Goal: Task Accomplishment & Management: Manage account settings

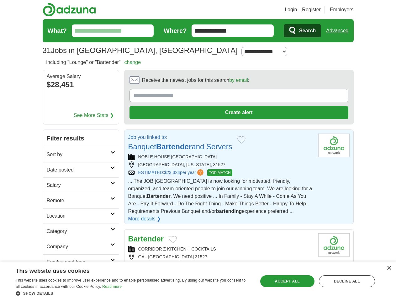
click at [297, 10] on link "Login" at bounding box center [290, 10] width 12 height 8
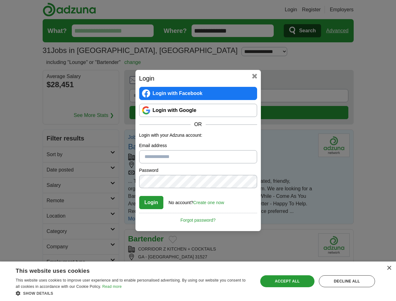
click at [349, 10] on div "Login Login with Facebook Login with Google OR Login with your Adzuna account: …" at bounding box center [198, 150] width 396 height 301
click at [339, 31] on div "Login Login with Facebook Login with Google OR Login with your Adzuna account: …" at bounding box center [198, 150] width 396 height 301
click at [76, 85] on div "Login Login with Facebook Login with Google OR Login with your Adzuna account: …" at bounding box center [198, 150] width 396 height 301
click at [221, 82] on h2 "Login" at bounding box center [198, 78] width 118 height 9
click at [366, 82] on div "Login Login with Facebook Login with Google OR Login with your Adzuna account: …" at bounding box center [198, 150] width 396 height 301
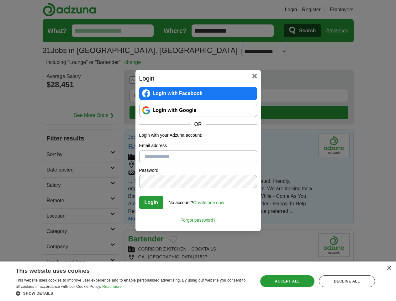
click at [53, 124] on div "Login Login with Facebook Login with Google OR Login with your Adzuna account: …" at bounding box center [198, 150] width 396 height 301
click at [53, 139] on div "Login Login with Facebook Login with Google OR Login with your Adzuna account: …" at bounding box center [198, 150] width 396 height 301
click at [53, 155] on div "Login Login with Facebook Login with Google OR Login with your Adzuna account: …" at bounding box center [198, 150] width 396 height 301
click at [53, 170] on div "Login Login with Facebook Login with Google OR Login with your Adzuna account: …" at bounding box center [198, 150] width 396 height 301
